Goal: Transaction & Acquisition: Download file/media

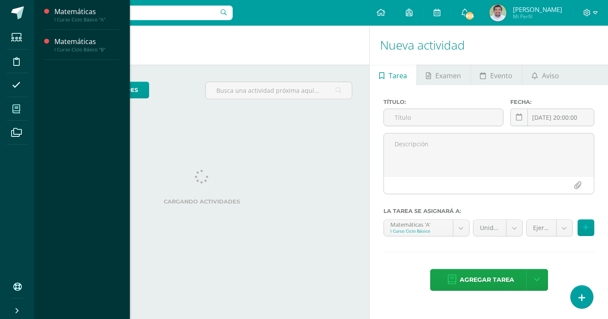
click at [18, 110] on icon at bounding box center [16, 109] width 8 height 9
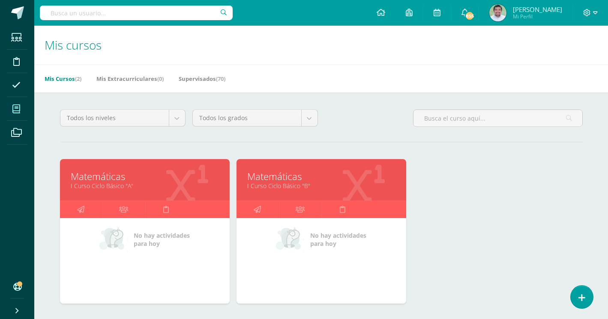
click at [113, 185] on link "I Curso Ciclo Básico "A"" at bounding box center [145, 186] width 148 height 8
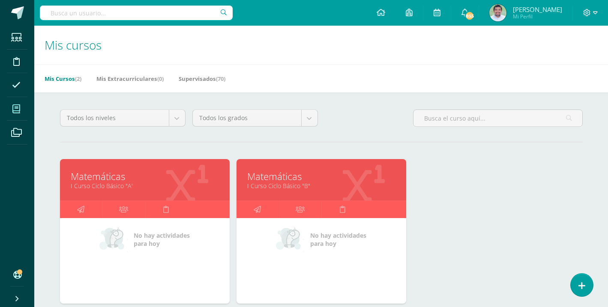
click at [283, 174] on link "Matemáticas" at bounding box center [321, 176] width 148 height 13
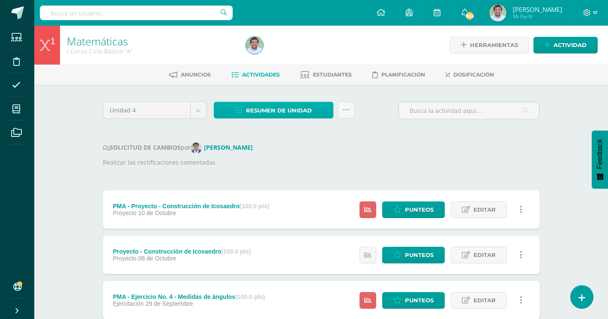
click at [321, 111] on link "Resumen de unidad" at bounding box center [273, 110] width 119 height 17
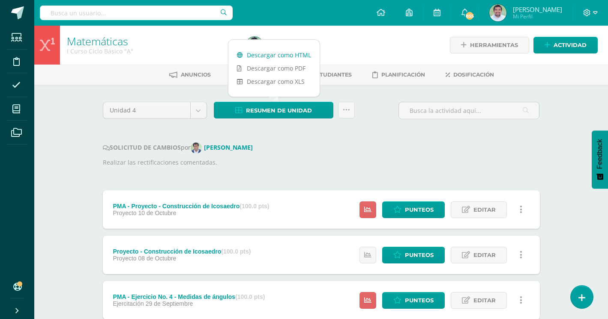
click at [292, 54] on link "Descargar como HTML" at bounding box center [273, 54] width 91 height 13
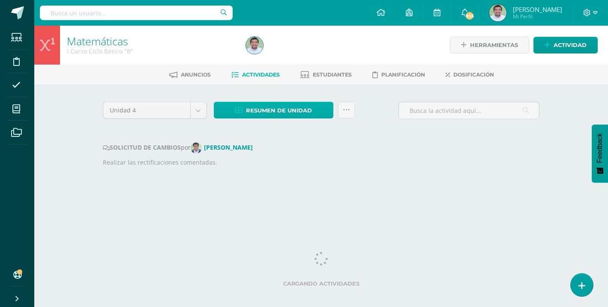
click at [317, 114] on link "Resumen de unidad" at bounding box center [273, 110] width 119 height 17
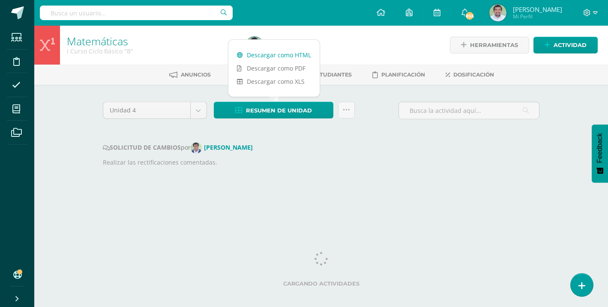
click at [276, 56] on link "Descargar como HTML" at bounding box center [273, 54] width 91 height 13
